Goal: Navigation & Orientation: Understand site structure

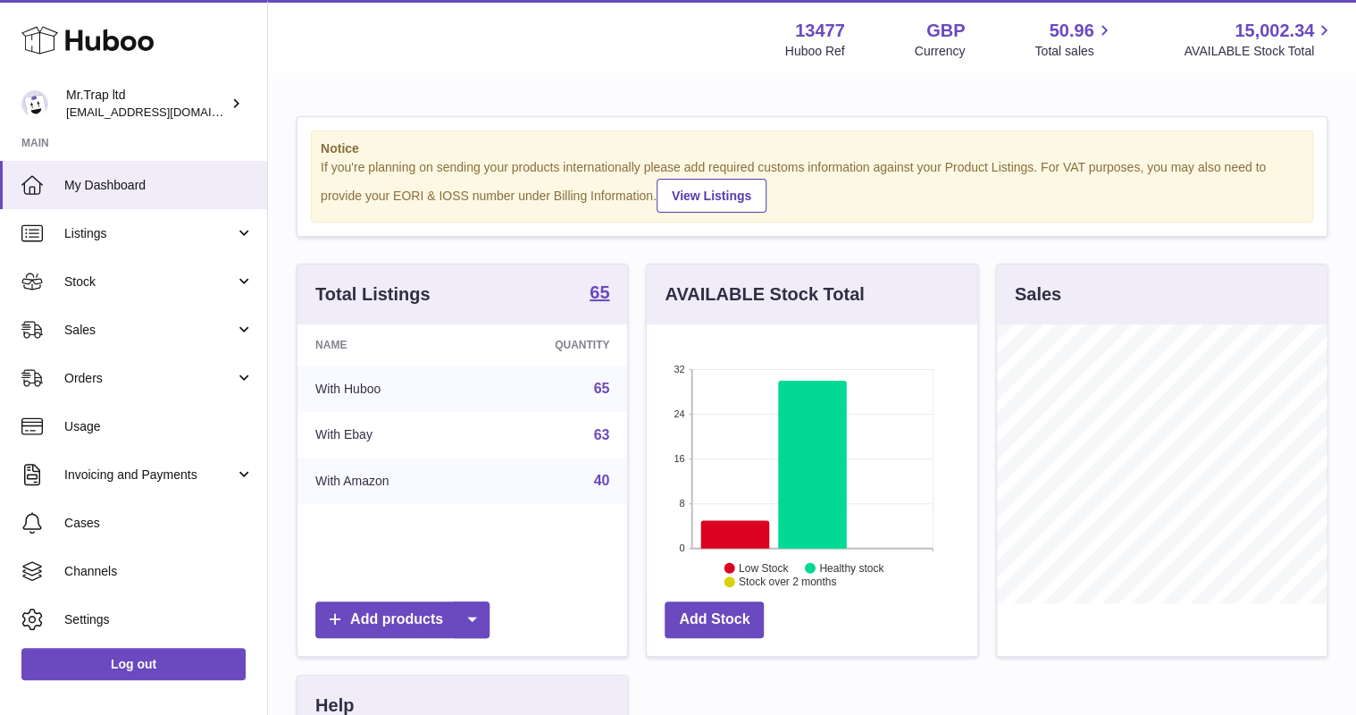
scroll to position [279, 330]
click at [105, 334] on span "Sales" at bounding box center [149, 330] width 171 height 17
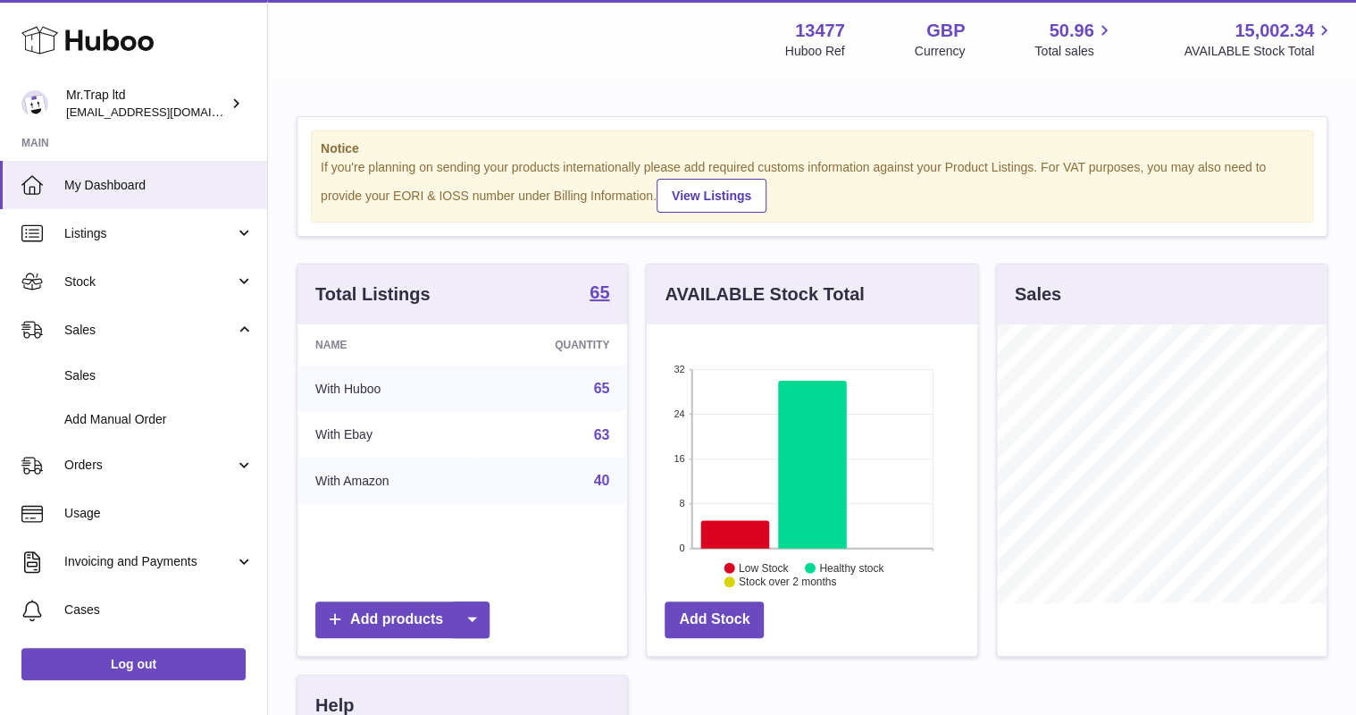
click at [113, 382] on span "Sales" at bounding box center [158, 375] width 189 height 17
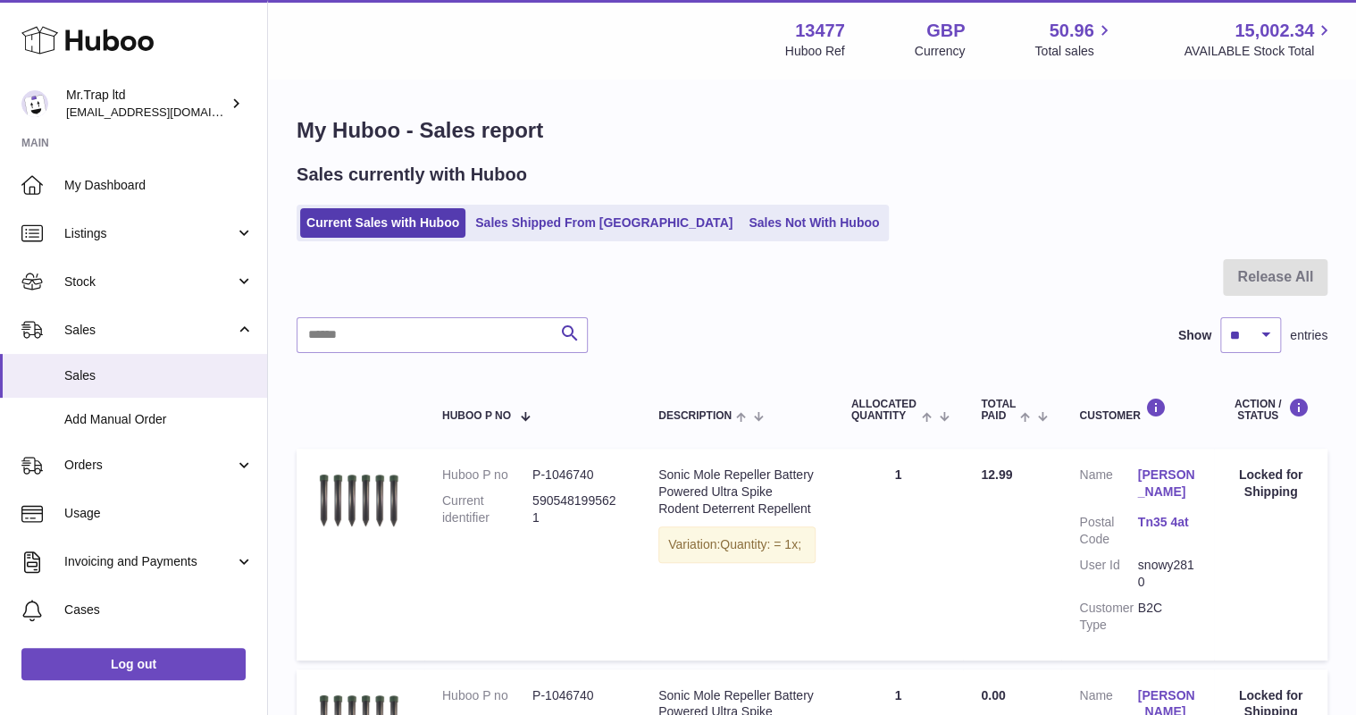
click at [575, 236] on link "Sales Shipped From [GEOGRAPHIC_DATA]" at bounding box center [604, 222] width 270 height 29
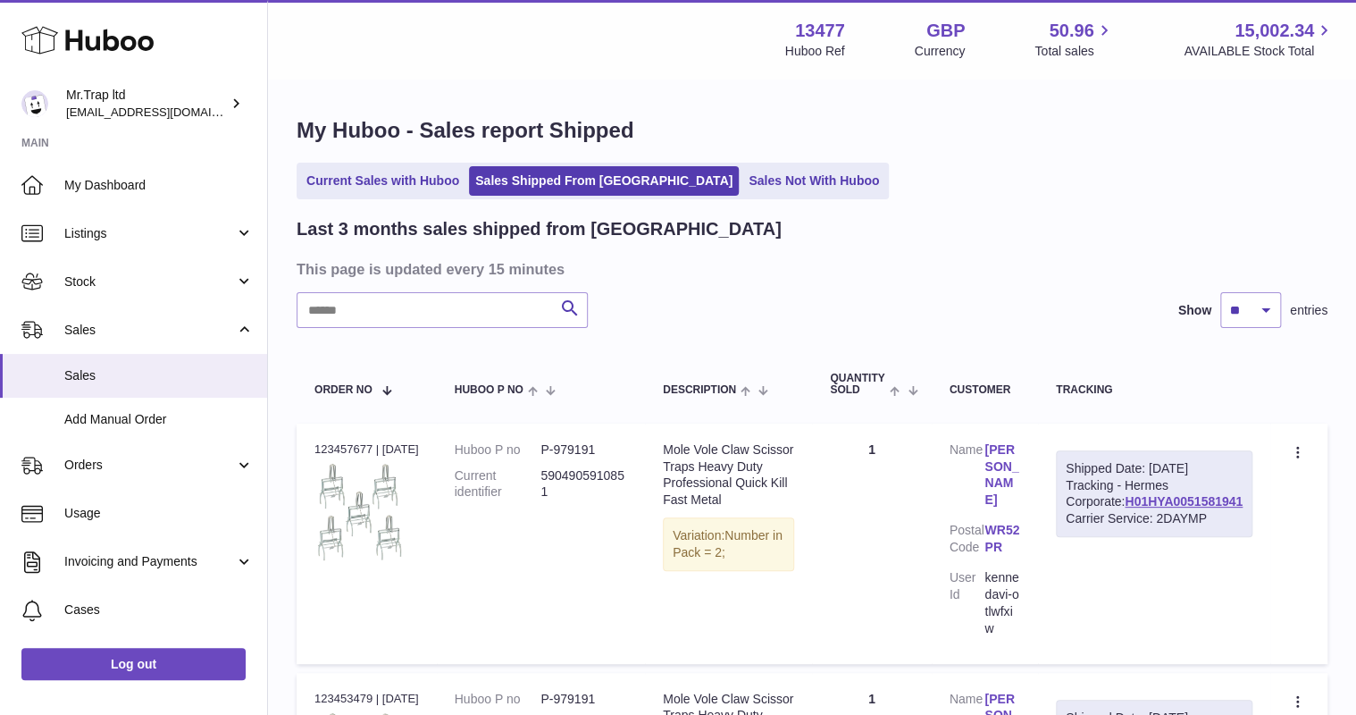
click at [743, 188] on link "Sales Not With Huboo" at bounding box center [814, 180] width 143 height 29
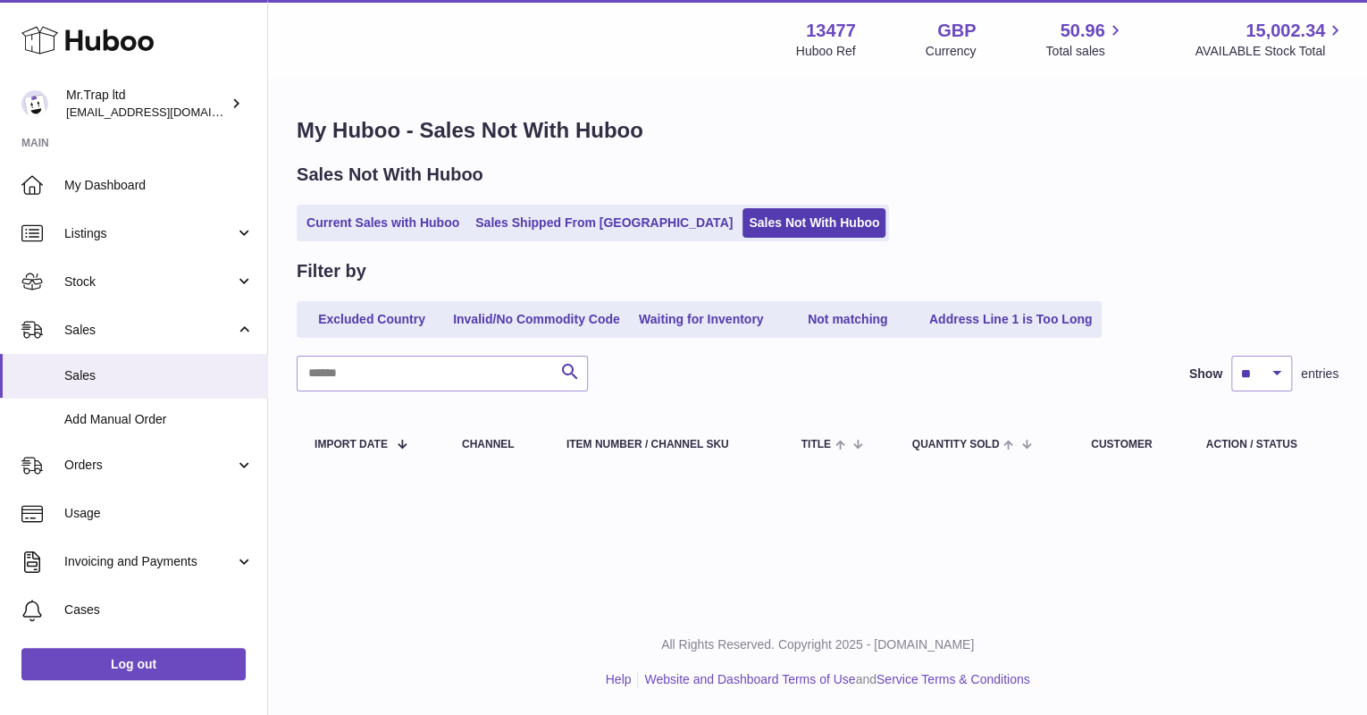
click at [113, 228] on span "Listings" at bounding box center [149, 233] width 171 height 17
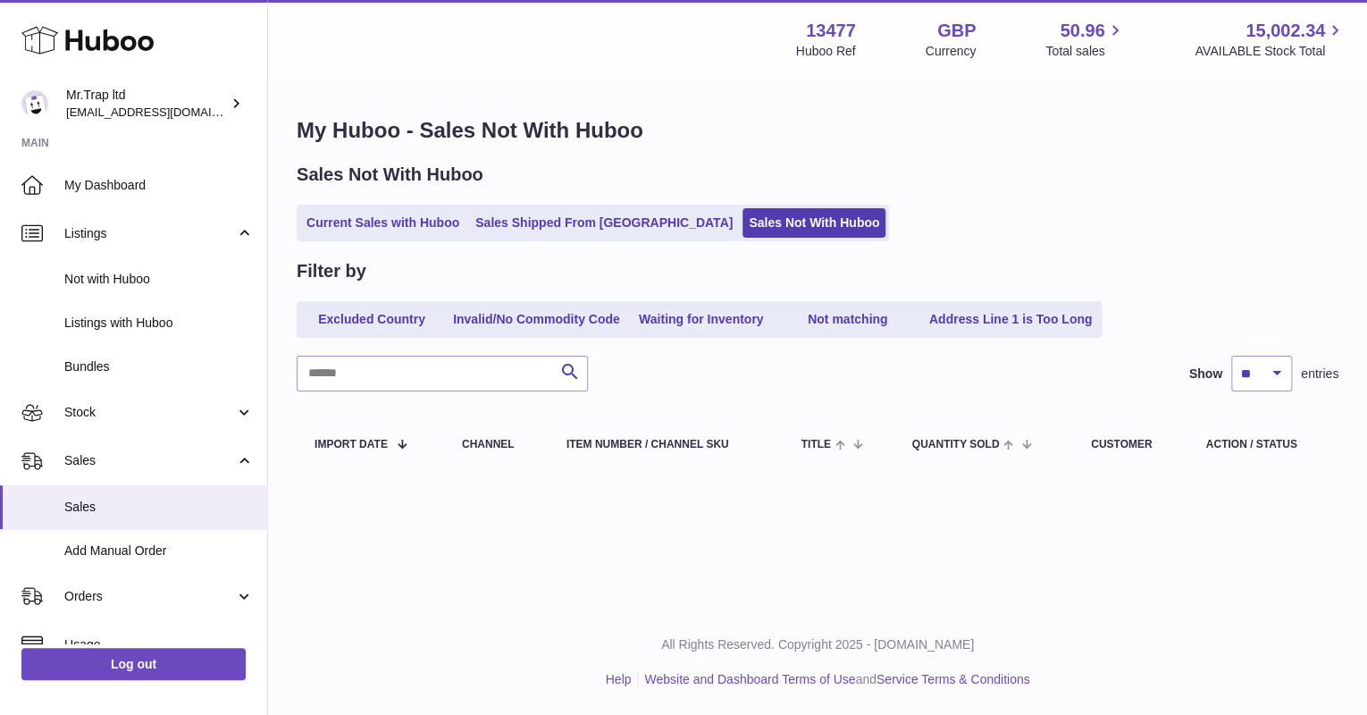
click at [112, 228] on span "Listings" at bounding box center [149, 233] width 171 height 17
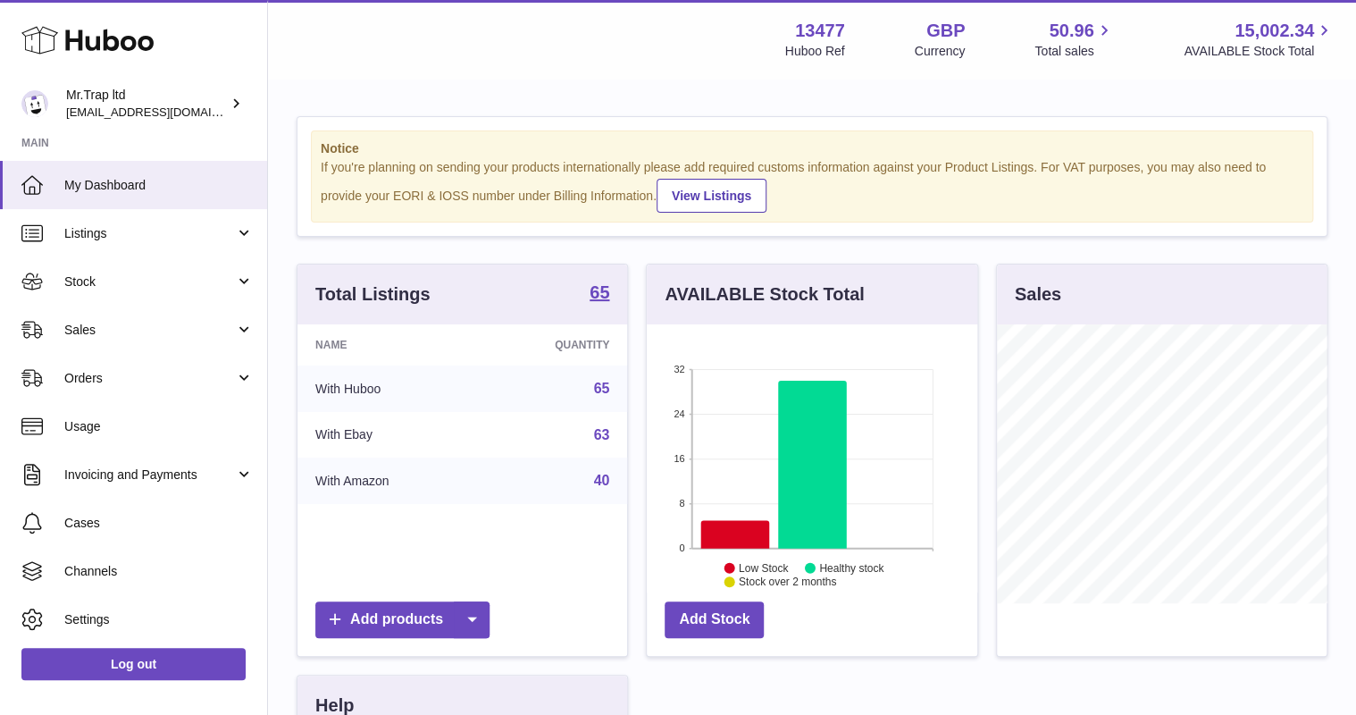
scroll to position [279, 330]
click at [176, 322] on span "Sales" at bounding box center [149, 330] width 171 height 17
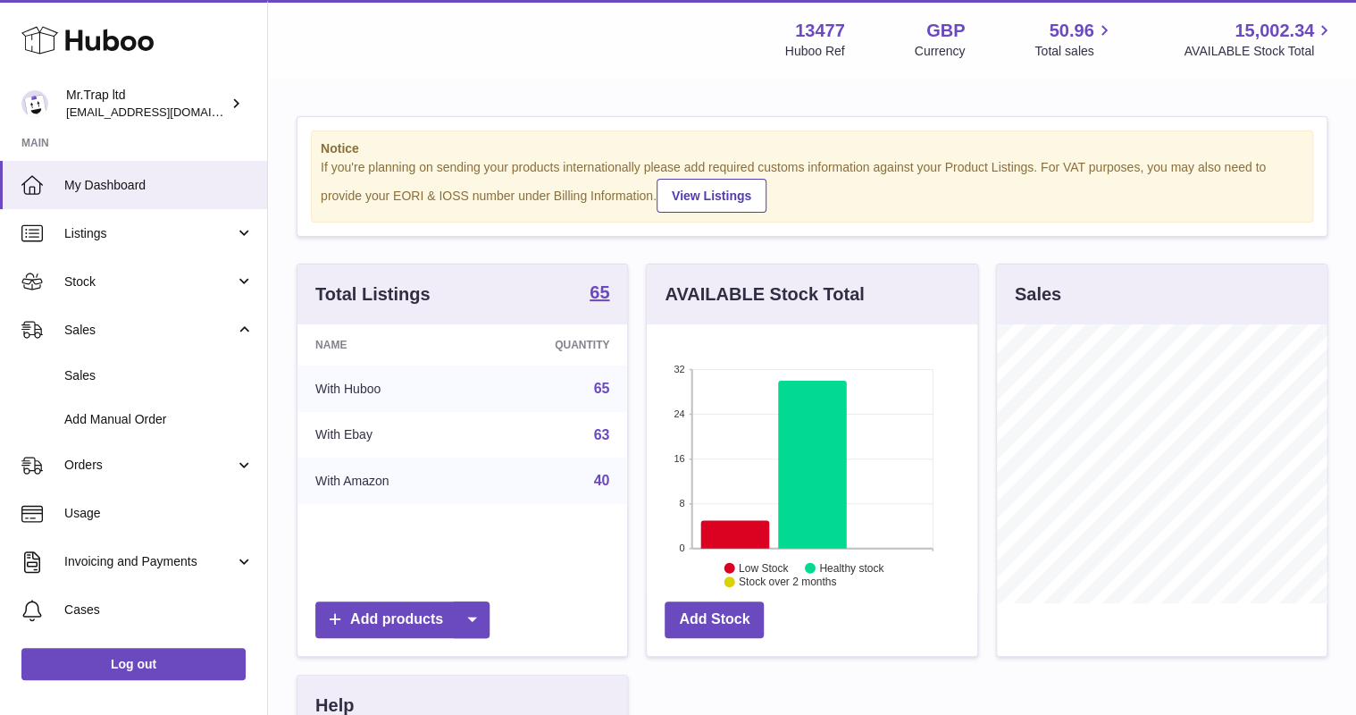
click at [154, 376] on span "Sales" at bounding box center [158, 375] width 189 height 17
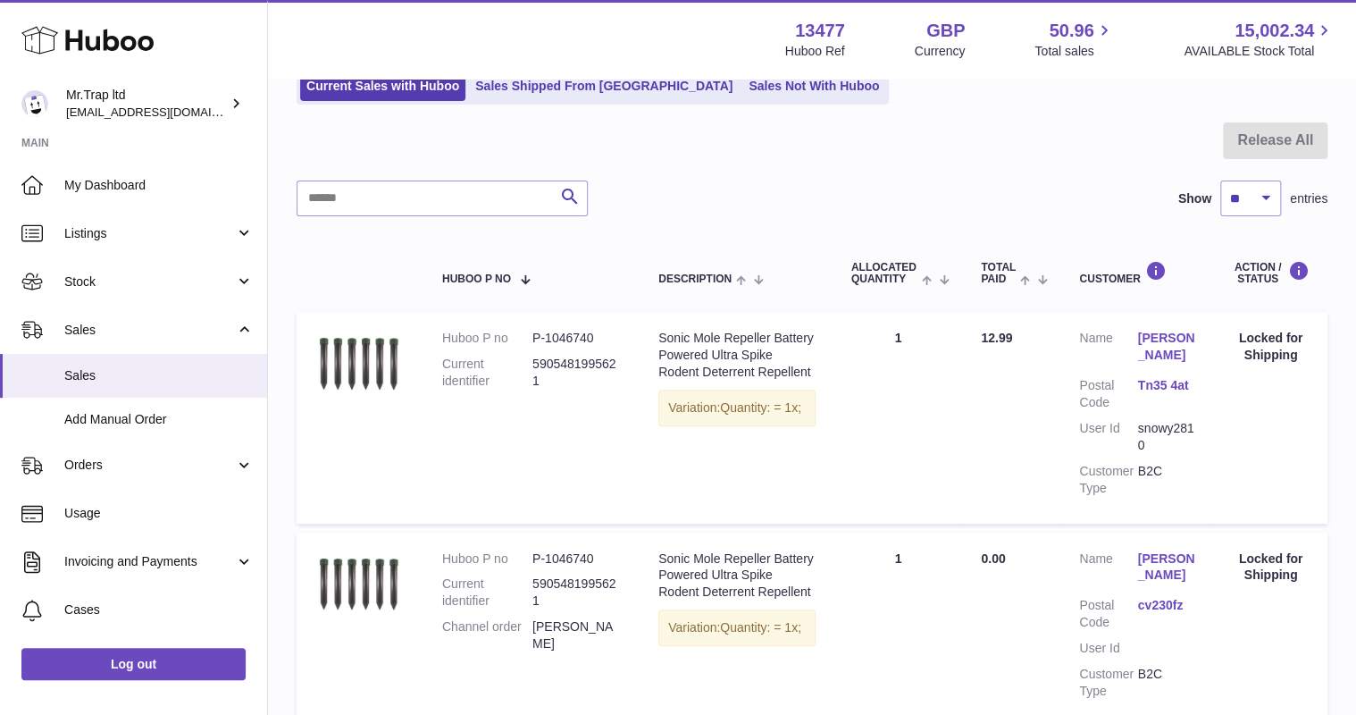
scroll to position [143, 0]
